Goal: Register for event/course

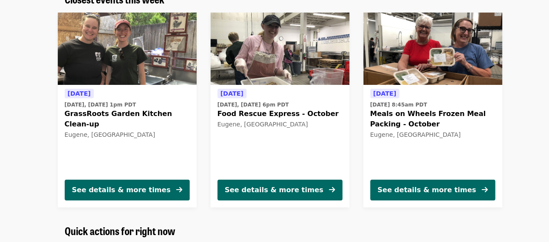
scroll to position [320, 0]
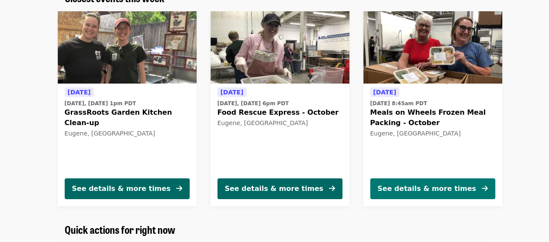
click at [415, 193] on div "See details & more times" at bounding box center [426, 189] width 98 height 10
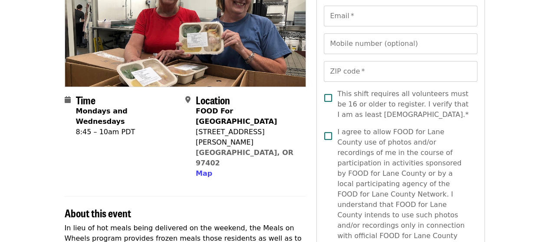
scroll to position [139, 0]
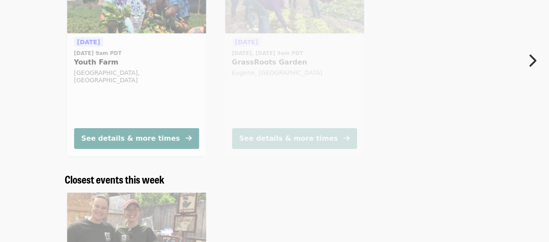
scroll to position [160, 0]
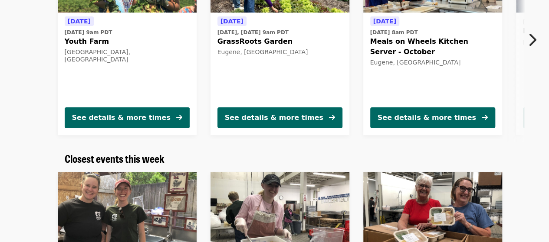
click at [40, 151] on div "Highest-priority events See more [DATE] [DATE] 9am PDT Youth Farm [GEOGRAPHIC_D…" at bounding box center [274, 37] width 549 height 232
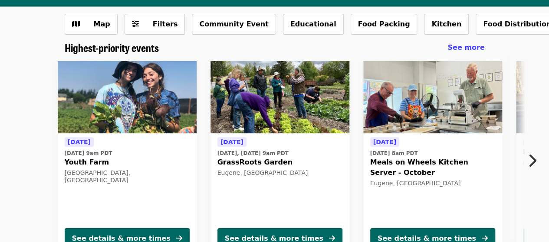
scroll to position [38, 0]
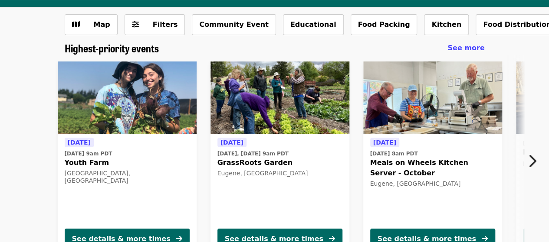
click at [531, 162] on icon "chevron-right icon" at bounding box center [531, 161] width 9 height 16
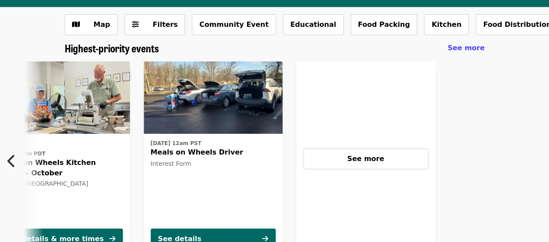
scroll to position [0, 378]
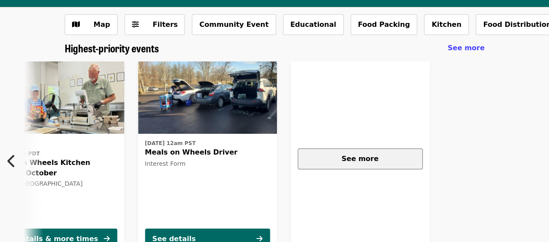
click at [361, 157] on span "See more" at bounding box center [359, 159] width 37 height 8
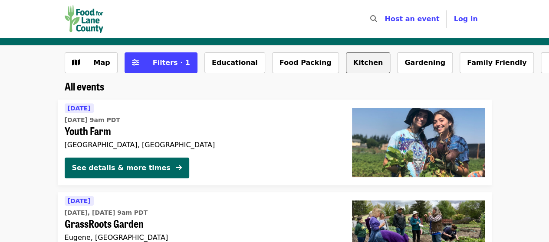
click at [346, 65] on button "Kitchen" at bounding box center [368, 62] width 45 height 21
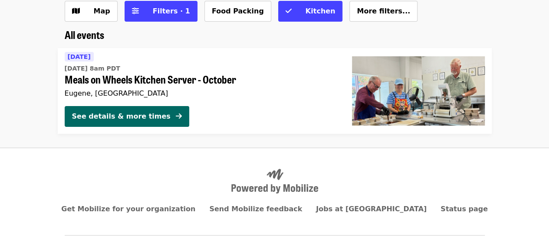
scroll to position [50, 0]
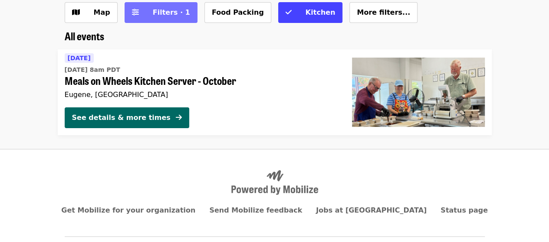
click at [139, 13] on button "Filters · 1" at bounding box center [160, 12] width 73 height 21
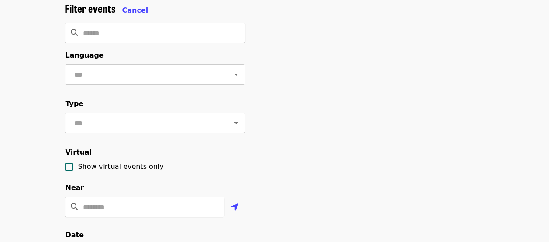
click at [39, 145] on div "Filter events Cancel ​ Language ​ Type ​ Virtual Show virtual events only Near …" at bounding box center [274, 240] width 549 height 491
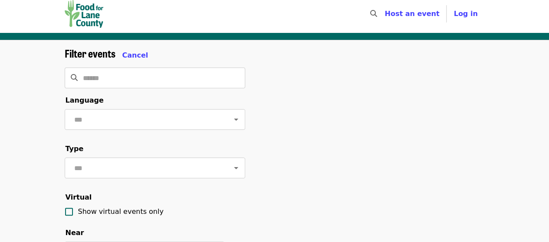
scroll to position [0, 0]
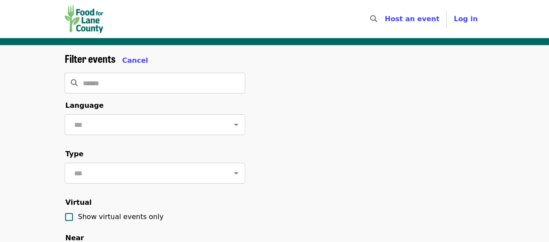
click at [95, 7] on img "Main navigation" at bounding box center [84, 19] width 39 height 28
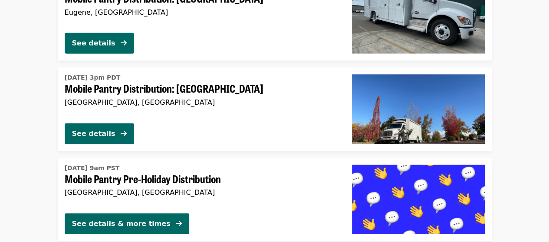
scroll to position [1041, 0]
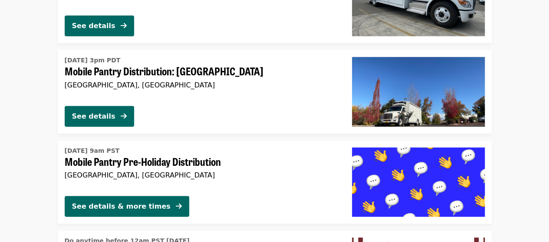
click at [0, 85] on li "Fri, Oct 31 @ 3pm PDT Mobile Pantry Distribution: Springfield Springfield, OR S…" at bounding box center [274, 91] width 549 height 83
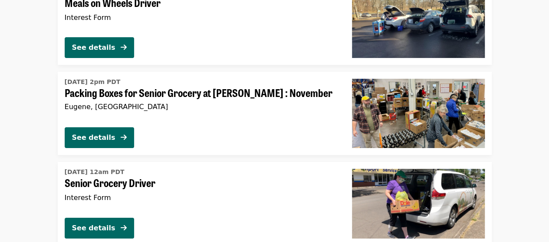
scroll to position [1475, 0]
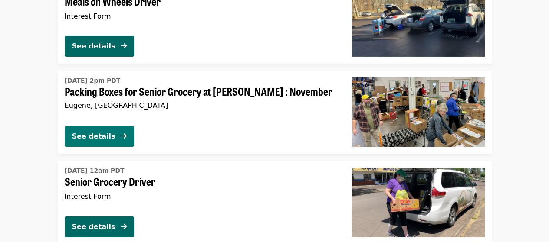
click at [105, 137] on div "See details" at bounding box center [93, 136] width 43 height 10
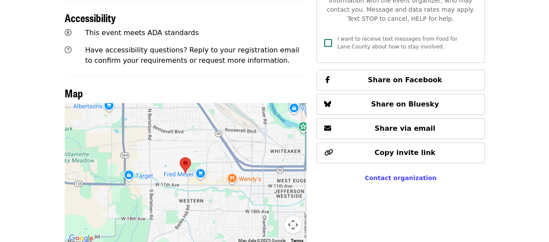
scroll to position [258, 0]
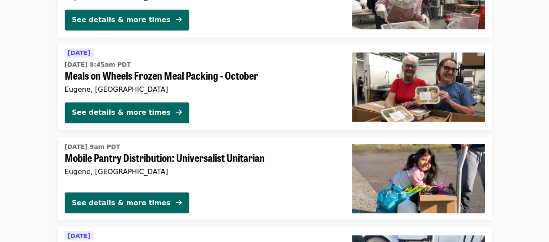
scroll to position [2048, 0]
click at [23, 113] on li "Tomorrow Wed, Oct 8 @ 8:45am PDT Meals on Wheels Frozen Meal Packing - October …" at bounding box center [274, 87] width 549 height 86
click at [137, 159] on span "Mobile Pantry Distribution: Universalist Unitarian" at bounding box center [201, 158] width 273 height 13
